Goal: Find specific page/section: Find specific page/section

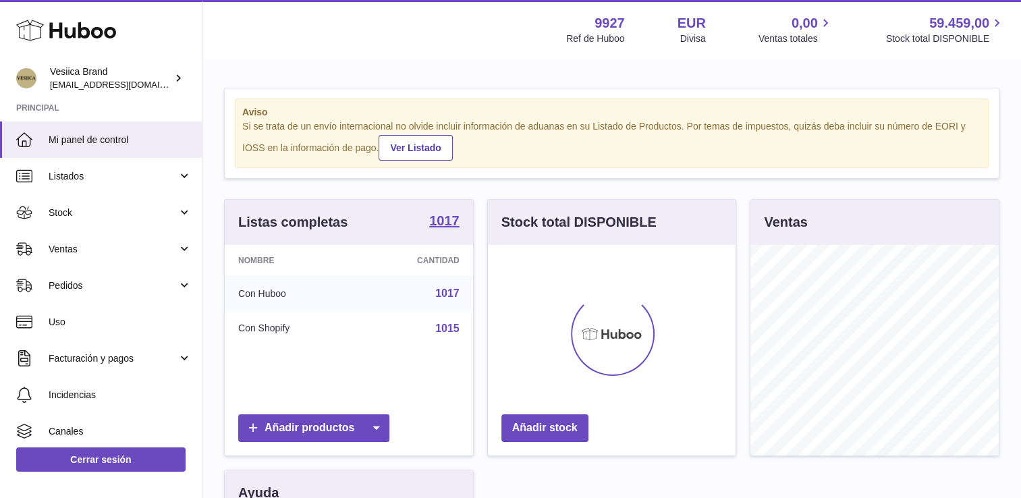
scroll to position [211, 248]
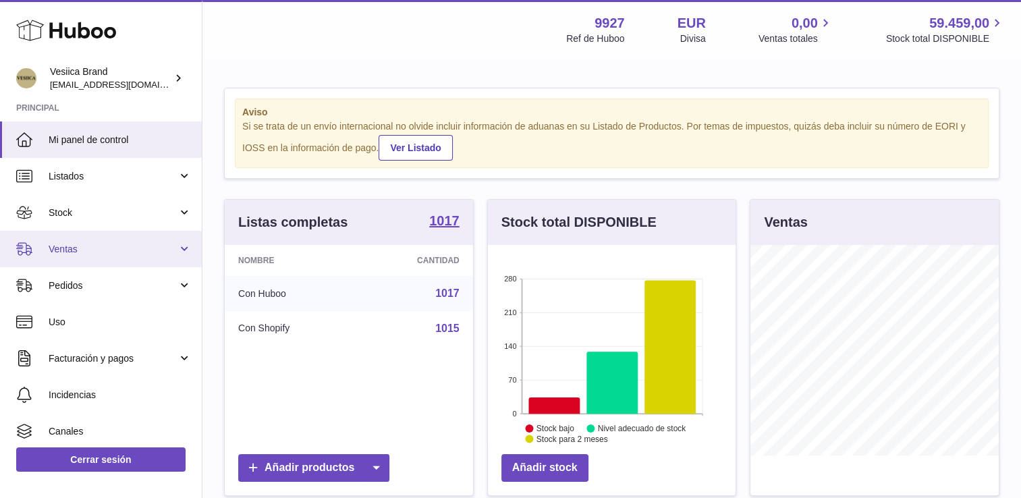
click at [97, 250] on span "Ventas" at bounding box center [113, 249] width 129 height 13
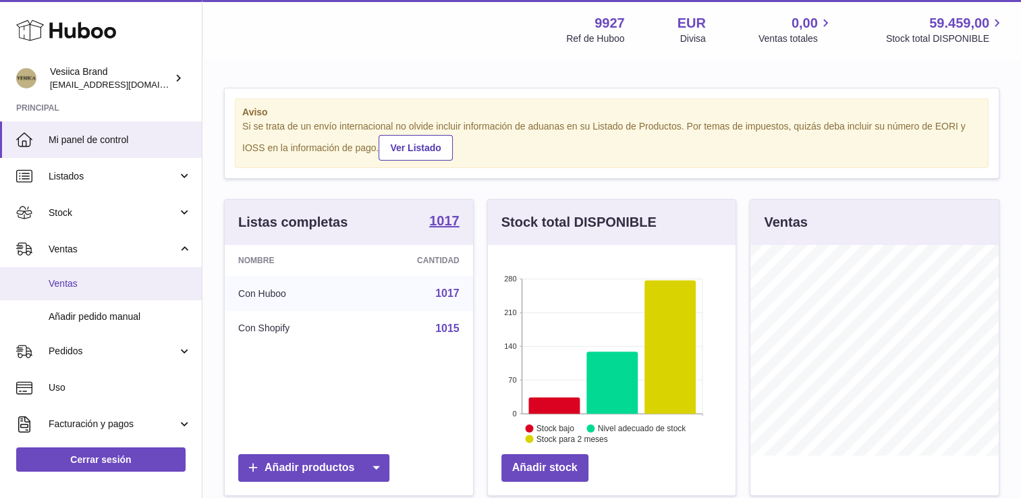
click at [69, 292] on link "Ventas" at bounding box center [101, 283] width 202 height 33
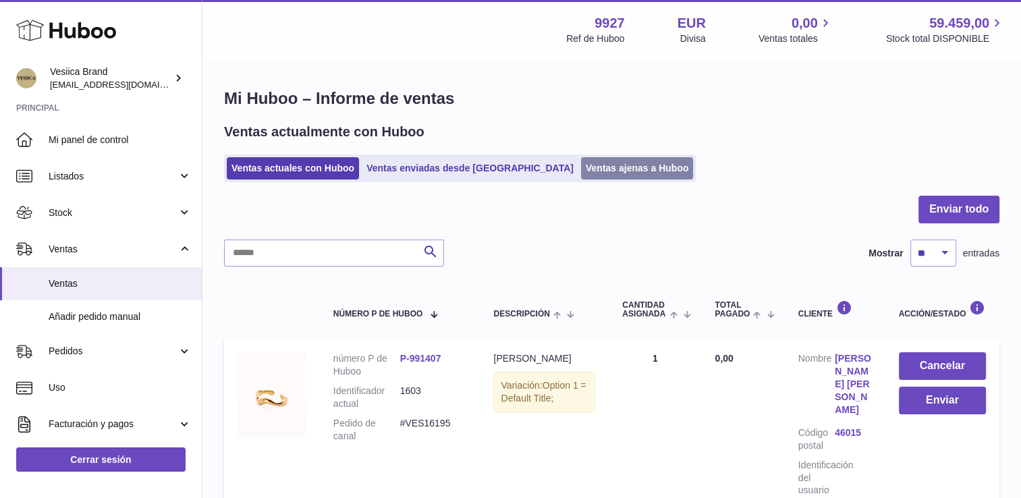
click at [581, 171] on link "Ventas ajenas a Huboo" at bounding box center [637, 168] width 113 height 22
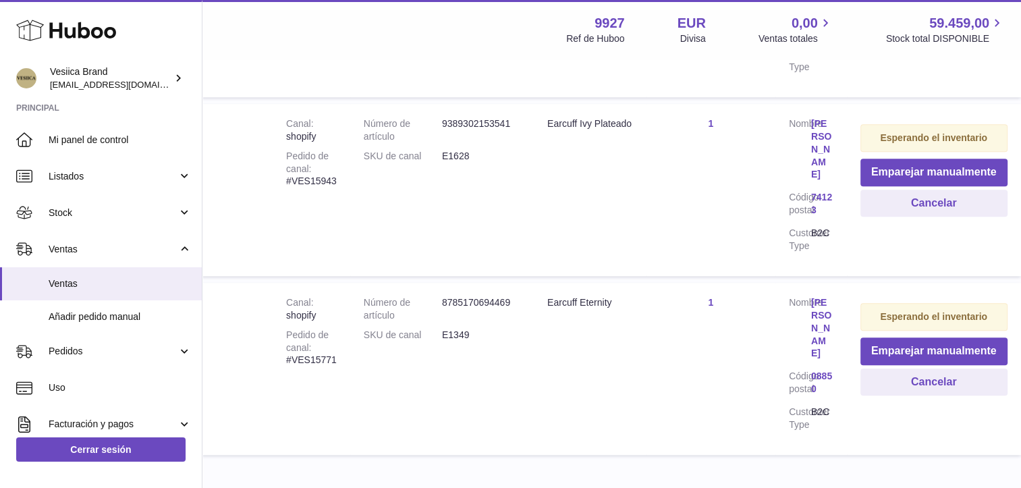
scroll to position [986, 92]
